Goal: Transaction & Acquisition: Purchase product/service

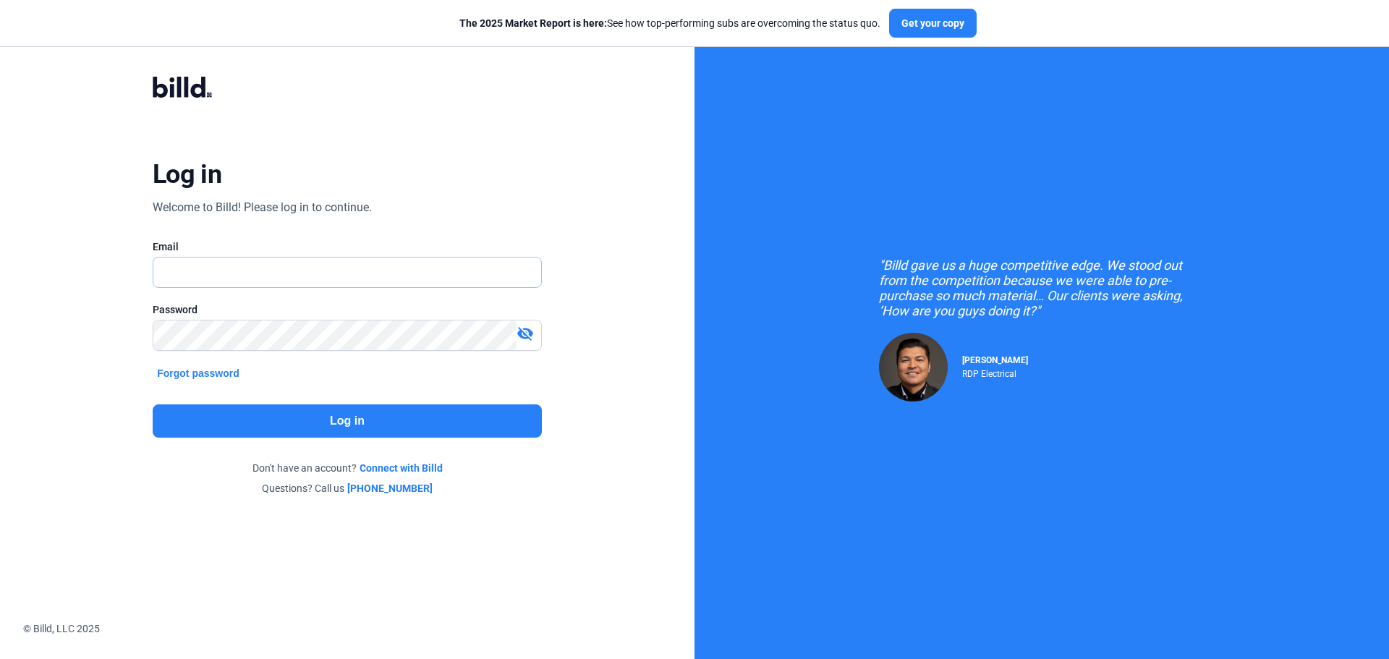
type input "[EMAIL_ADDRESS][DOMAIN_NAME]"
click at [379, 419] on button "Log in" at bounding box center [347, 420] width 389 height 33
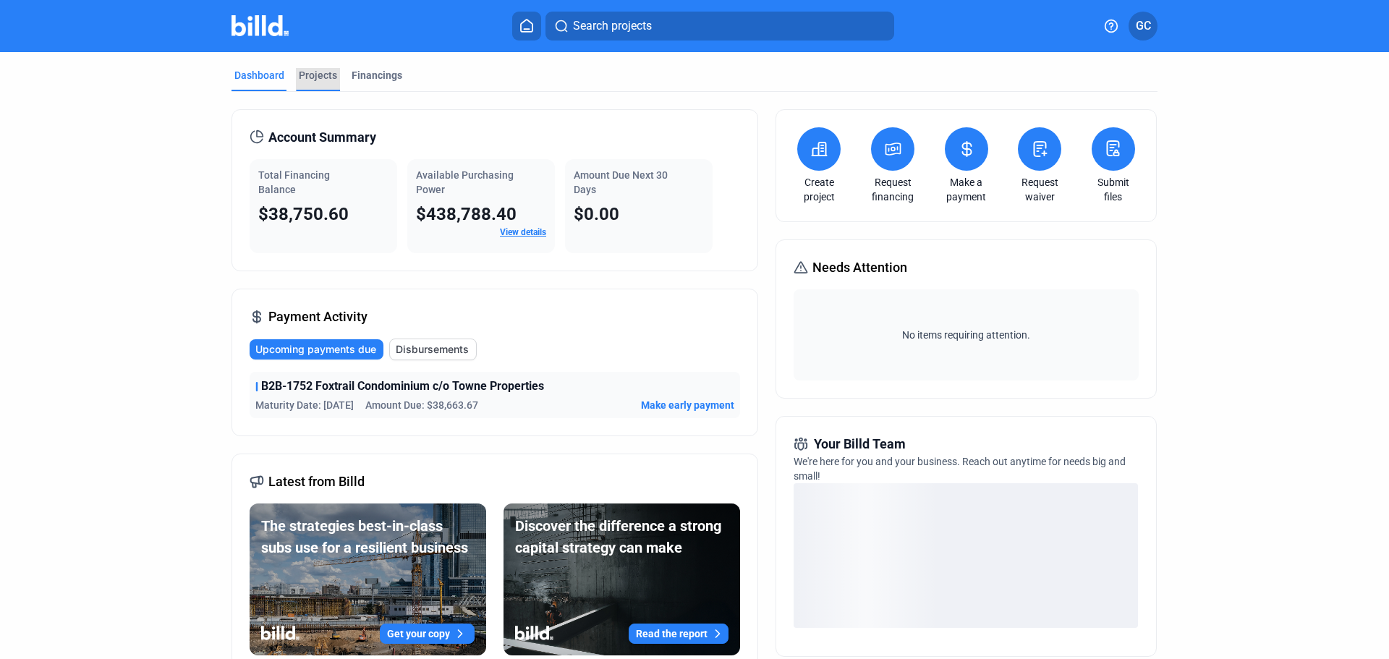
click at [328, 73] on div "Projects" at bounding box center [318, 75] width 38 height 14
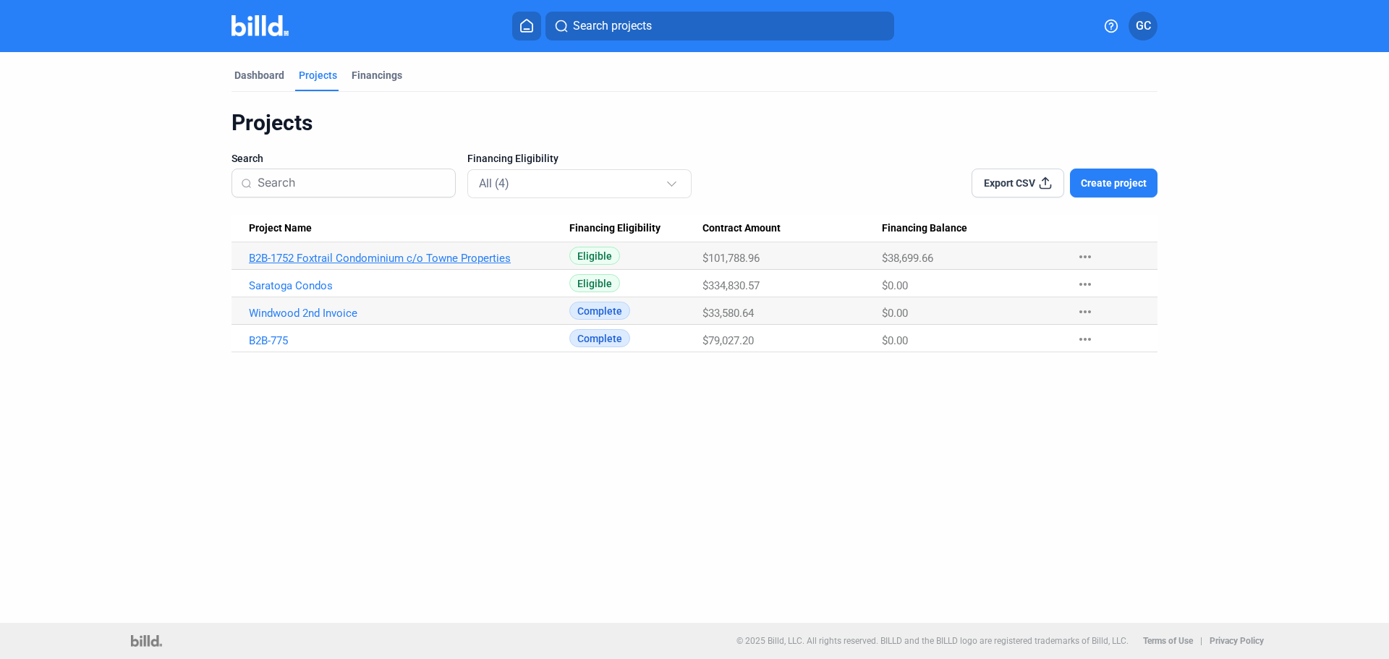
click at [340, 263] on link "B2B-1752 Foxtrail Condominium c/o Towne Properties" at bounding box center [409, 258] width 320 height 13
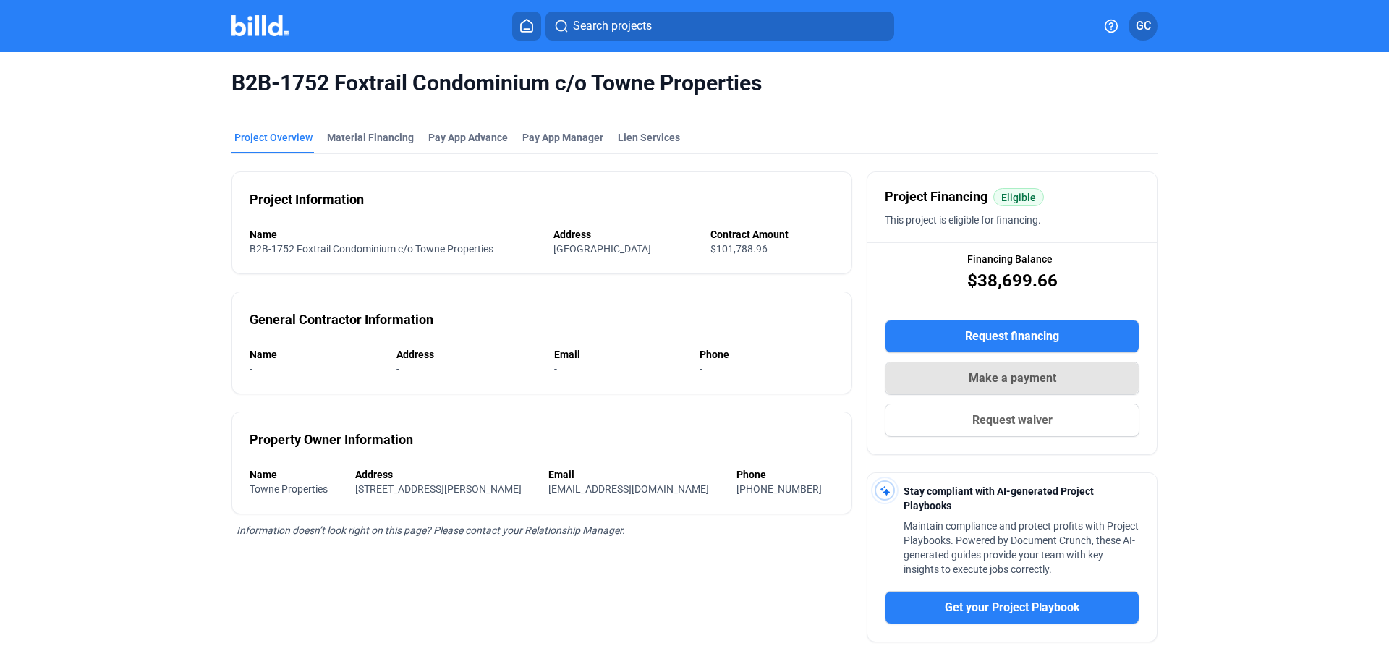
click at [995, 381] on span "Make a payment" at bounding box center [1013, 378] width 88 height 17
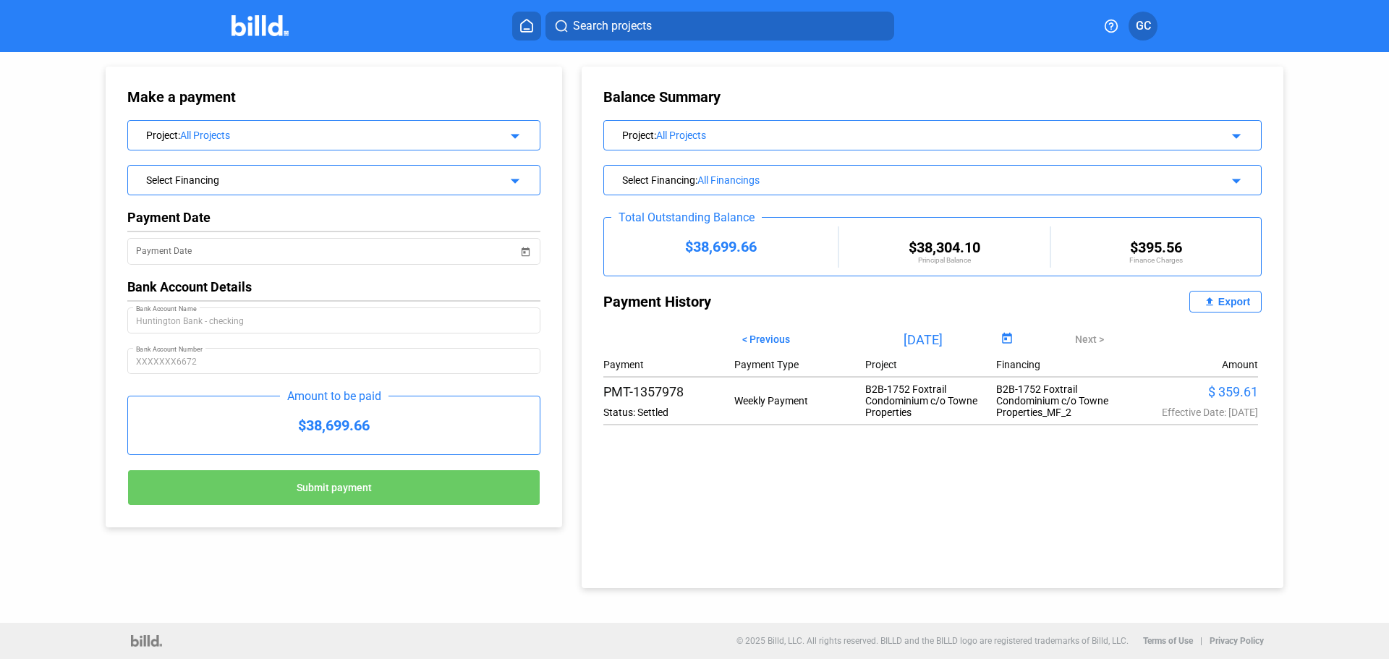
click at [451, 135] on div "All Projects" at bounding box center [332, 135] width 304 height 12
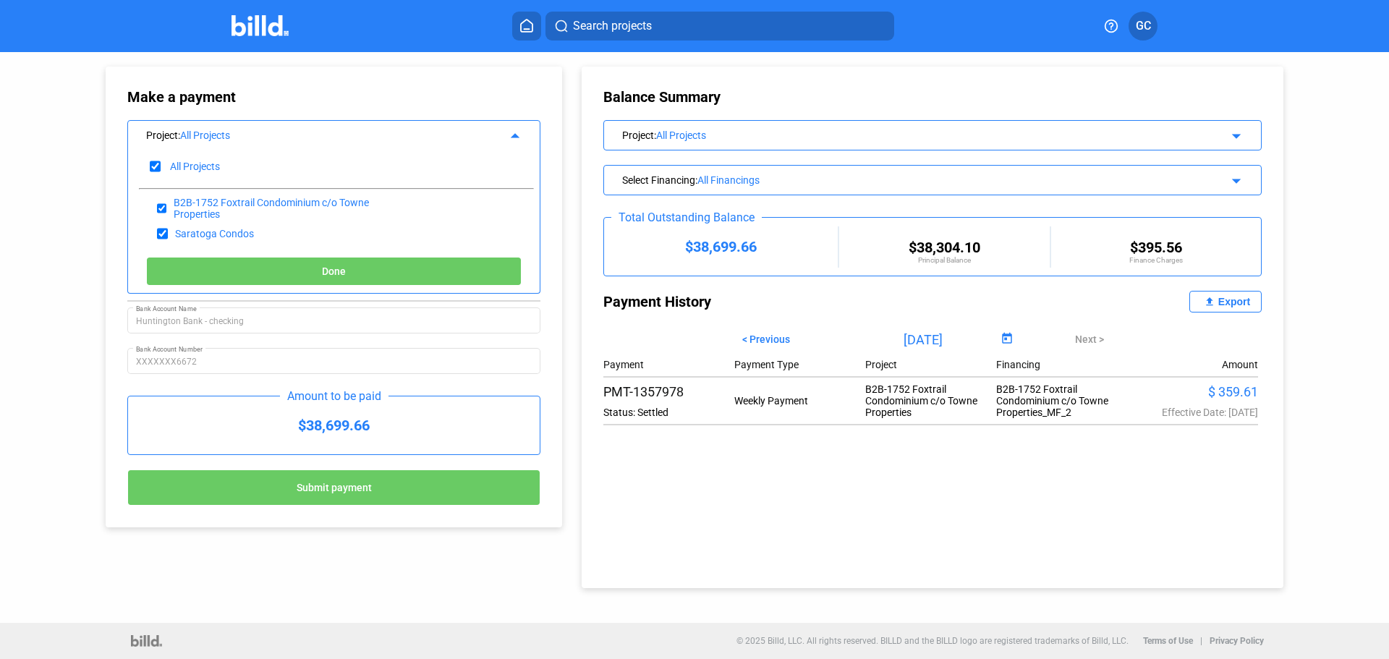
click at [424, 208] on div "B2B-1752 Foxtrail Condominium c/o Towne Properties" at bounding box center [336, 207] width 394 height 25
click at [162, 237] on input "checkbox" at bounding box center [162, 234] width 11 height 22
checkbox input "false"
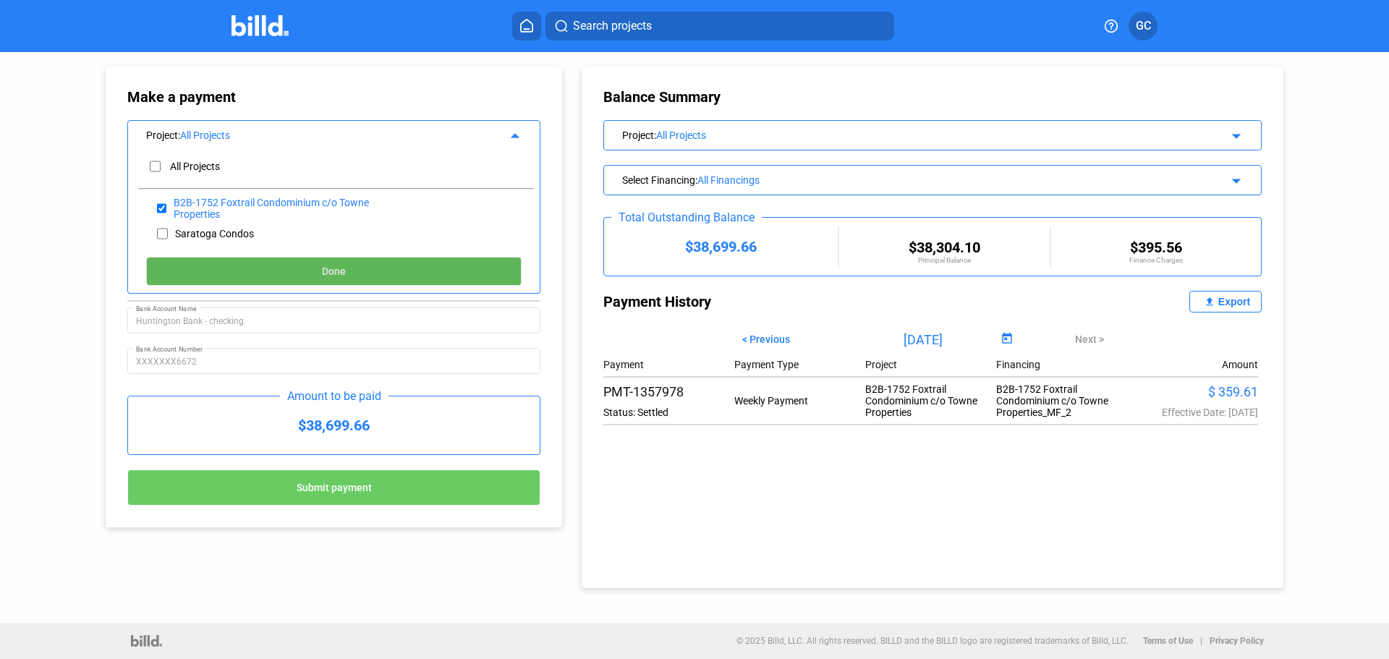
click at [397, 281] on button "Done" at bounding box center [333, 271] width 375 height 29
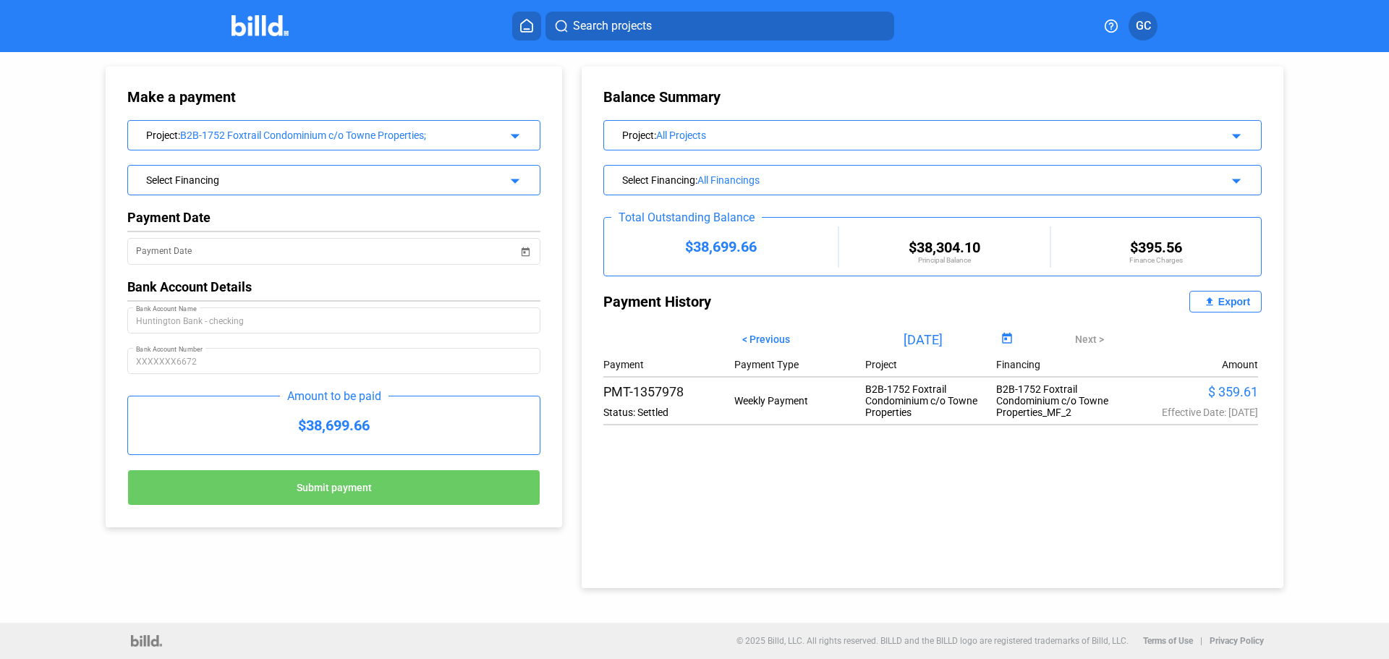
click at [398, 174] on div "Select Financing" at bounding box center [315, 178] width 338 height 14
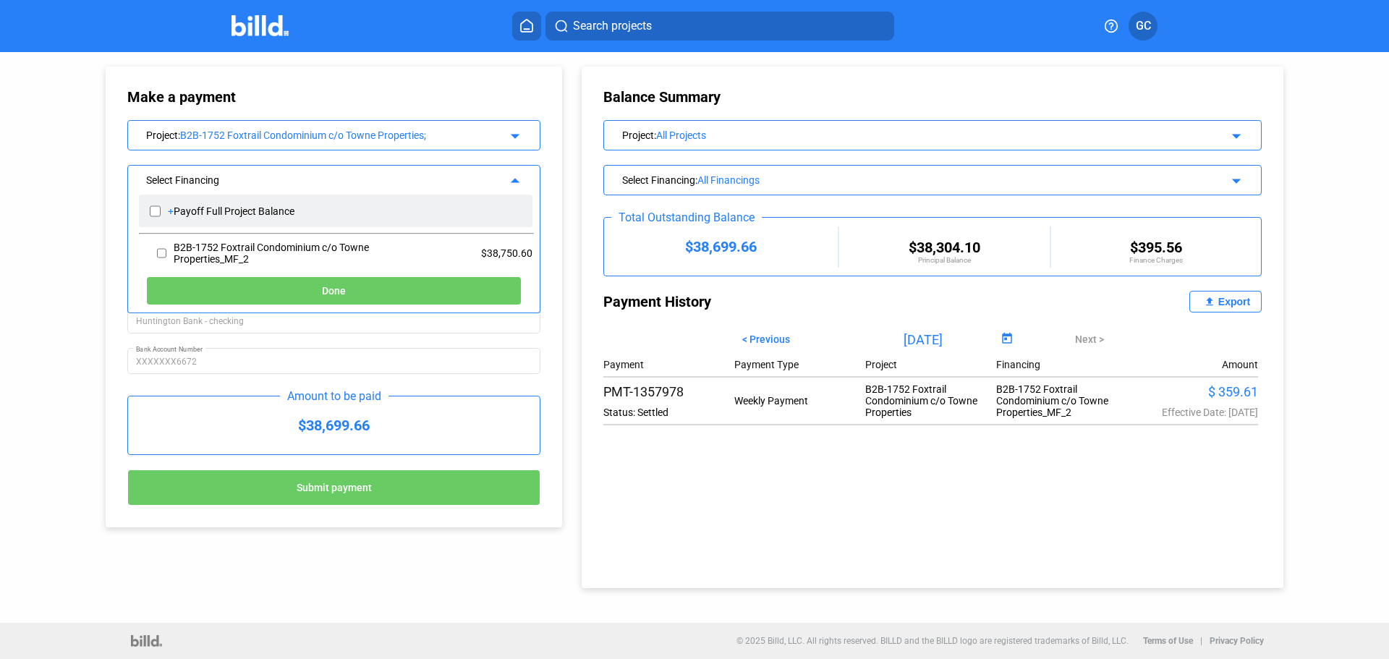
click at [362, 215] on div "+ Payoff Full Project Balance" at bounding box center [336, 211] width 394 height 33
checkbox input "true"
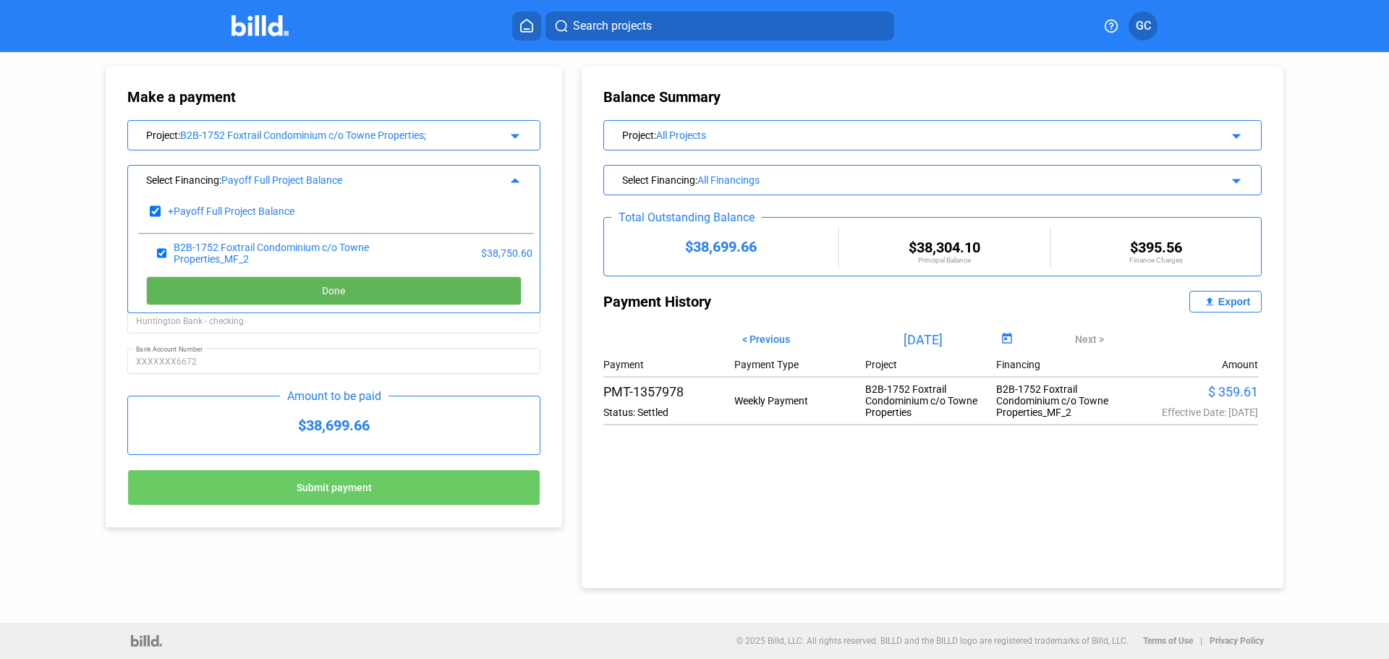
click at [352, 296] on button "Done" at bounding box center [333, 290] width 375 height 29
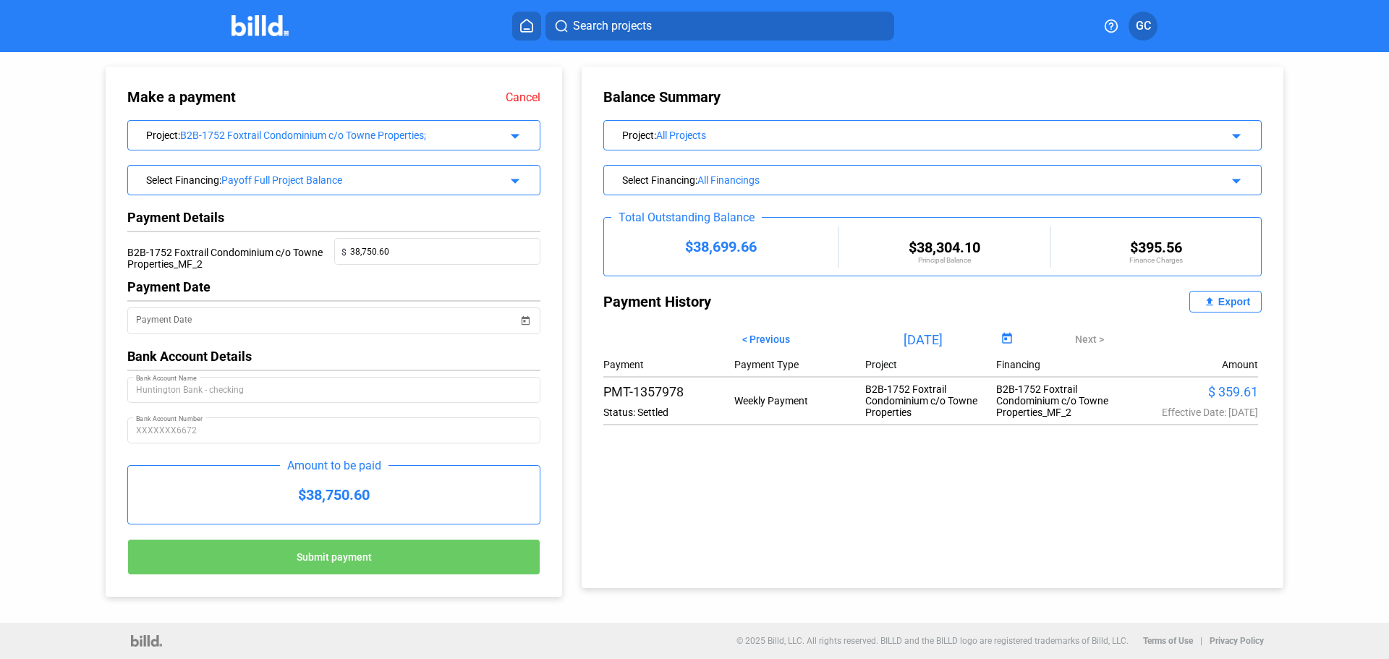
click at [518, 99] on link "Cancel" at bounding box center [523, 97] width 35 height 14
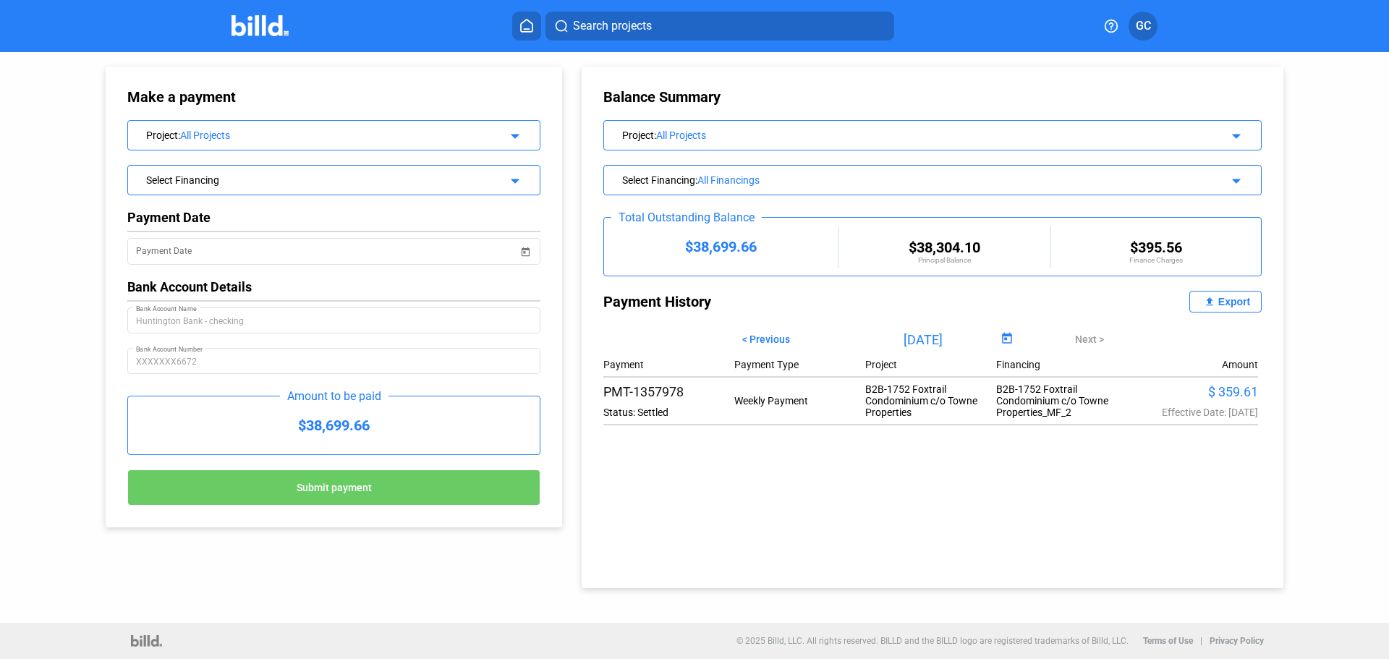
click at [240, 33] on img at bounding box center [259, 25] width 57 height 21
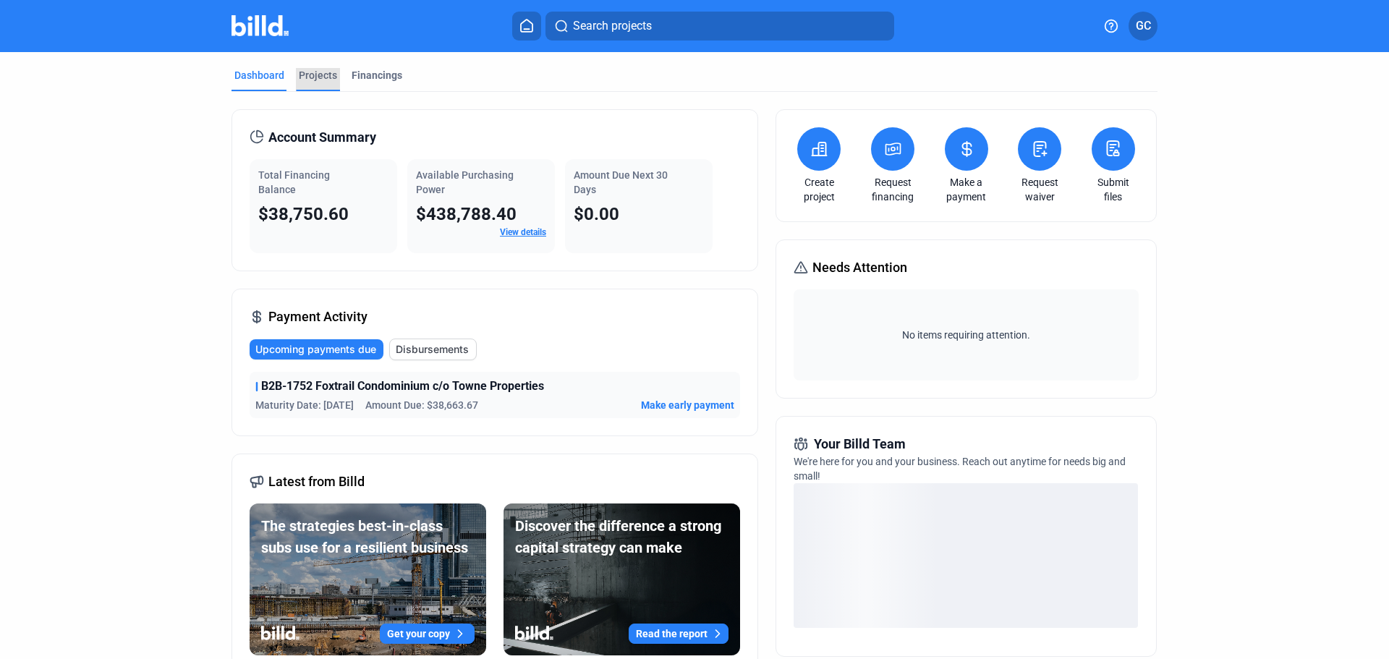
click at [321, 75] on div "Projects" at bounding box center [318, 75] width 38 height 14
